Goal: Book appointment/travel/reservation

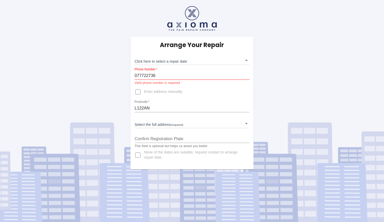
click at [157, 76] on input "077722736" at bounding box center [191, 75] width 115 height 8
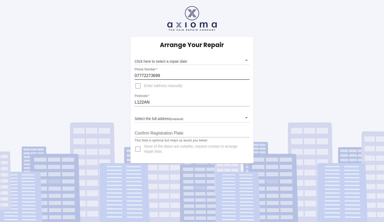
type input "07772273699"
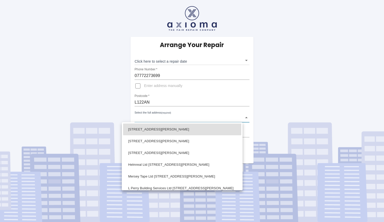
click at [186, 119] on body "Arrange Your Repair Click here to select a repair date ​ Phone Number   * 07772…" at bounding box center [192, 111] width 384 height 222
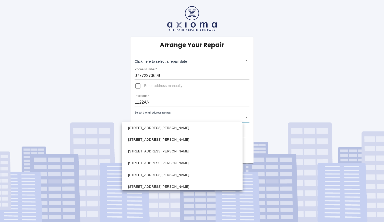
scroll to position [136, 0]
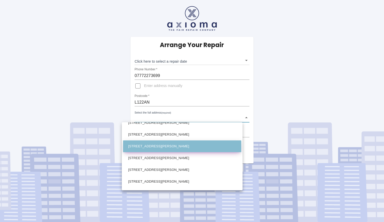
click at [186, 145] on li "254 Eaton Road West Derby, Liverpool Merseyside" at bounding box center [182, 146] width 118 height 12
type input "254 Eaton Road West Derby, Liverpool Merseyside"
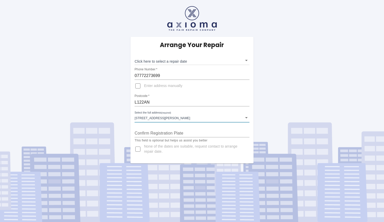
click at [186, 131] on input "Confirm Registration Plate" at bounding box center [191, 133] width 115 height 8
click at [154, 133] on input "Confirm Registration Plate" at bounding box center [191, 133] width 115 height 8
type input "MW18TGJ"
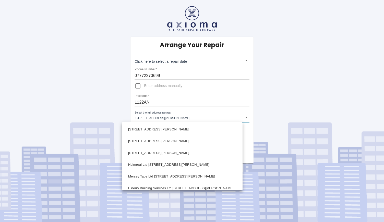
scroll to position [126, 0]
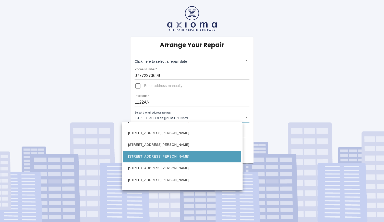
click at [248, 118] on body "Arrange Your Repair Click here to select a repair date ​ Phone Number   * 07772…" at bounding box center [192, 111] width 384 height 222
click at [294, 90] on div at bounding box center [192, 111] width 384 height 222
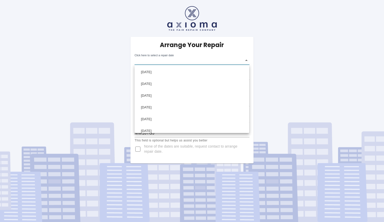
click at [246, 59] on body "Arrange Your Repair Click here to select a repair date ​ Phone Number   * 07772…" at bounding box center [192, 111] width 384 height 222
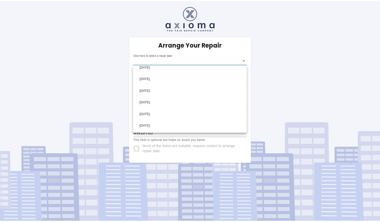
scroll to position [0, 0]
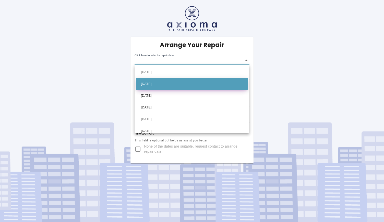
click at [155, 84] on li "Mon Oct 13 2025" at bounding box center [192, 84] width 112 height 12
type input "2025-10-13T00:00:00.000Z"
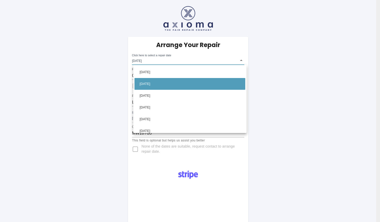
click at [244, 60] on body "Arrange Your Repair Click here to select a repair date Mon Oct 13 2025 2025-10-…" at bounding box center [190, 194] width 380 height 389
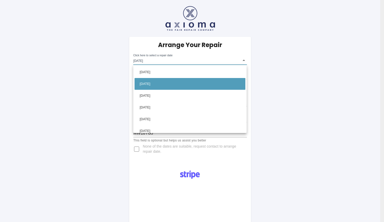
click at [283, 113] on div at bounding box center [192, 111] width 384 height 222
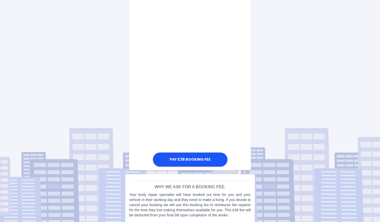
scroll to position [254, 0]
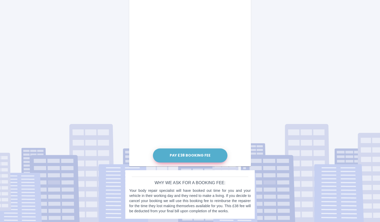
click at [192, 155] on button "Pay £38 Booking Fee" at bounding box center [190, 155] width 75 height 14
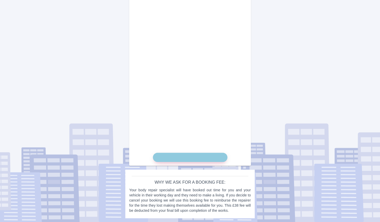
scroll to position [249, 0]
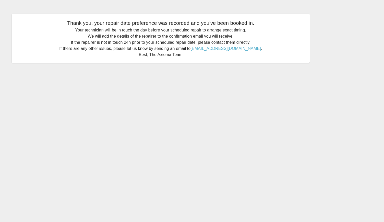
click at [192, 155] on main "Thank you, your repair date preference was recorded and you've been booked in. …" at bounding box center [192, 111] width 384 height 222
